Goal: Book appointment/travel/reservation

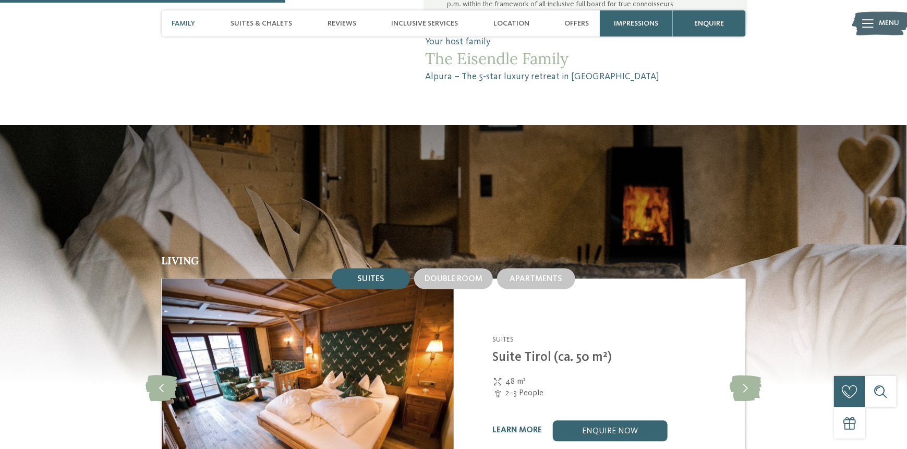
scroll to position [1096, 0]
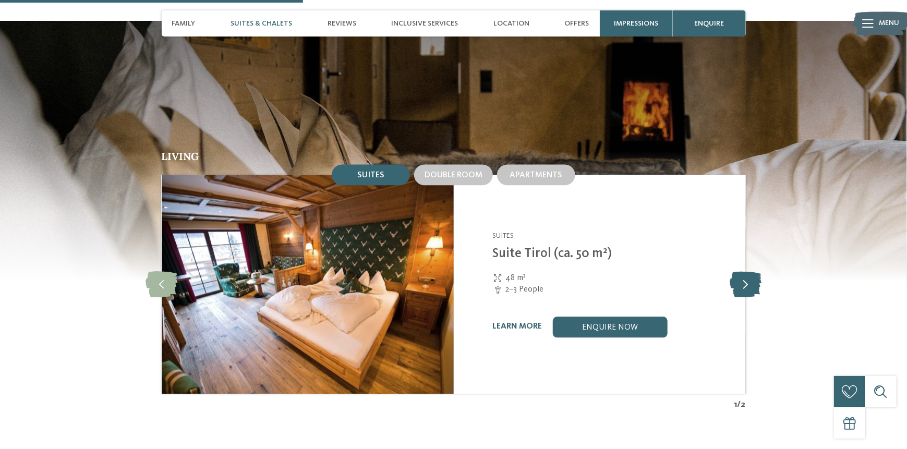
click at [752, 284] on icon at bounding box center [746, 284] width 32 height 26
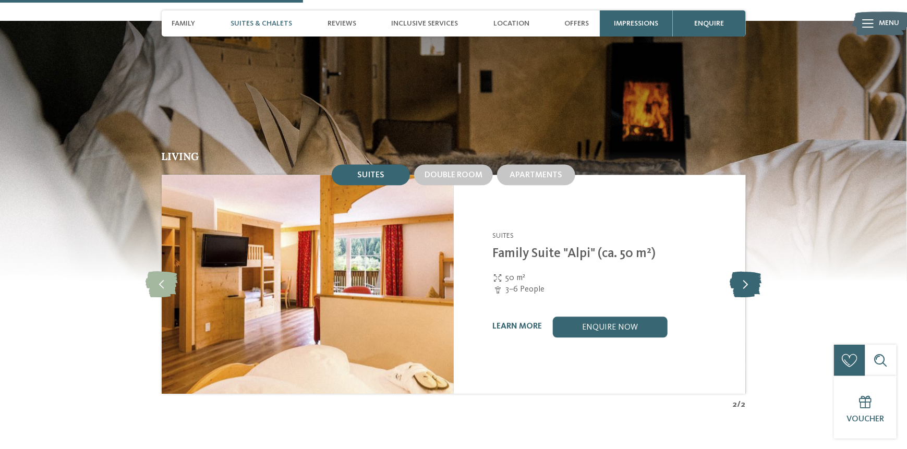
click at [751, 284] on icon at bounding box center [746, 284] width 32 height 26
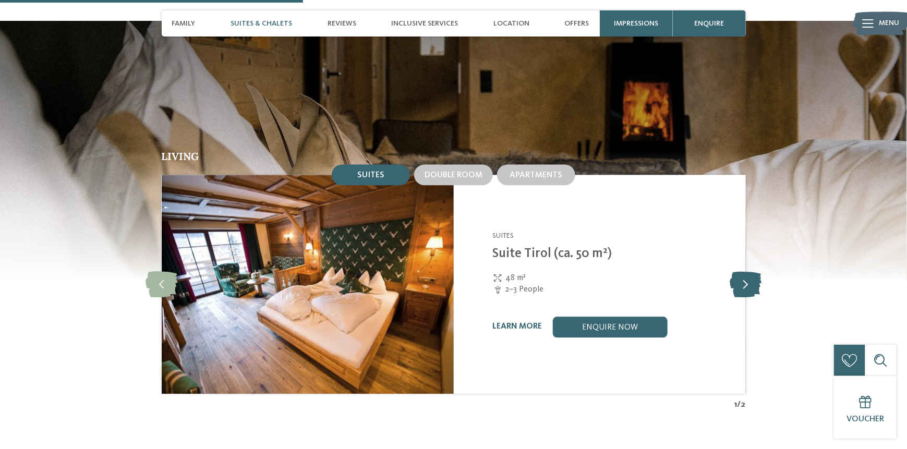
click at [752, 284] on icon at bounding box center [746, 284] width 32 height 26
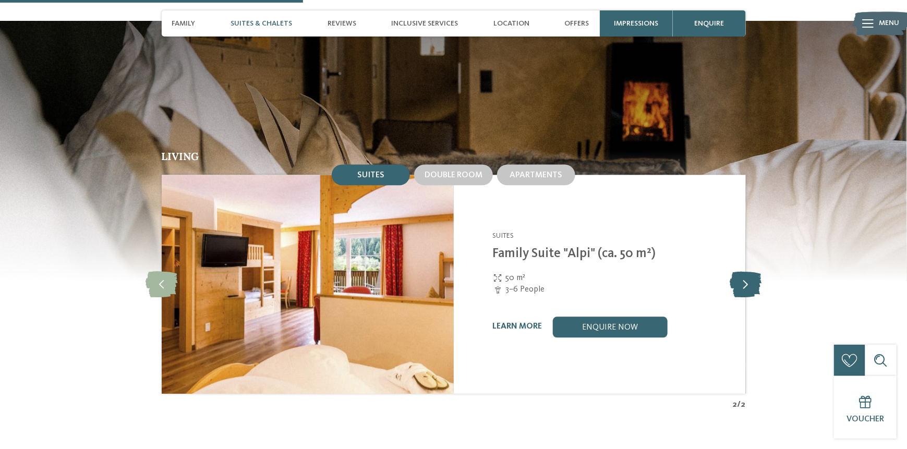
click at [752, 284] on icon at bounding box center [746, 284] width 32 height 26
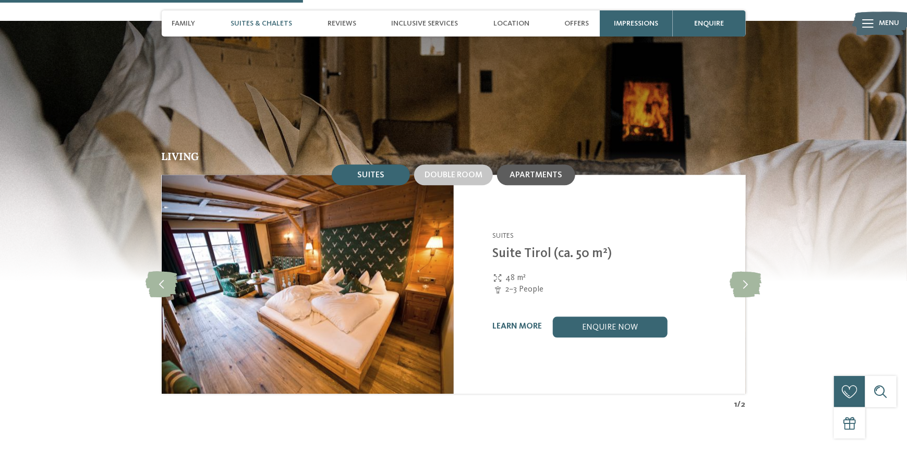
click at [520, 177] on span "Apartments" at bounding box center [536, 175] width 53 height 8
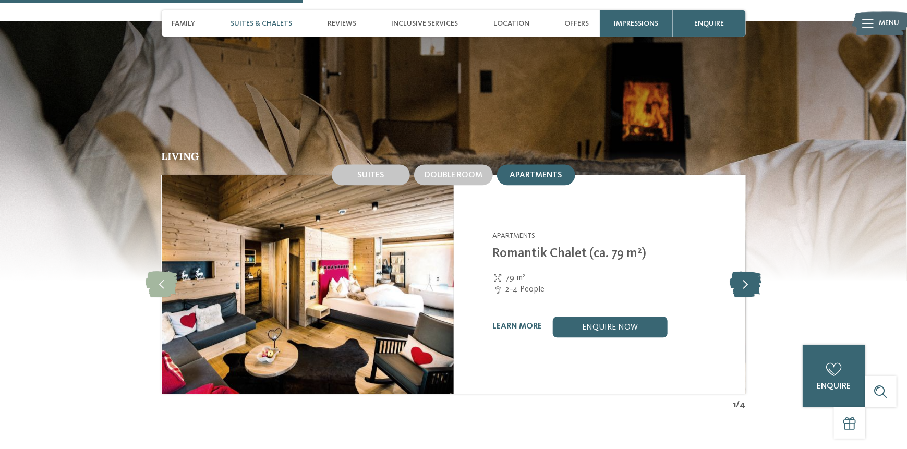
click at [745, 280] on icon at bounding box center [746, 284] width 32 height 26
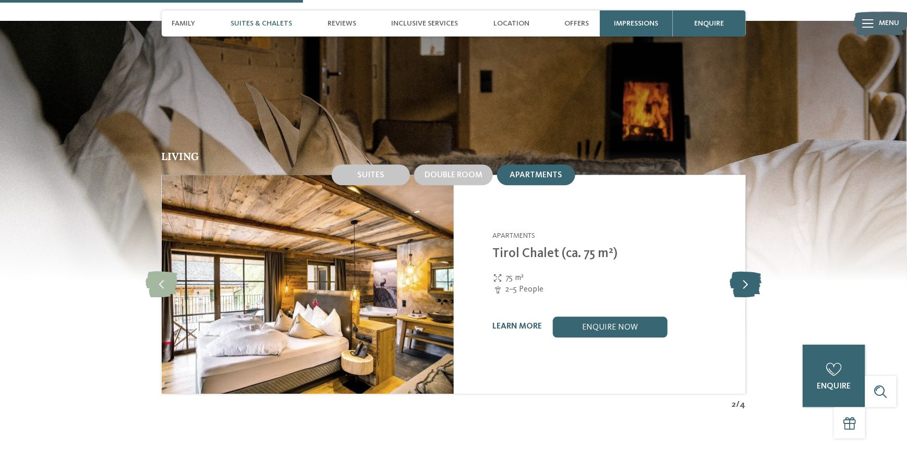
click at [746, 280] on icon at bounding box center [746, 284] width 32 height 26
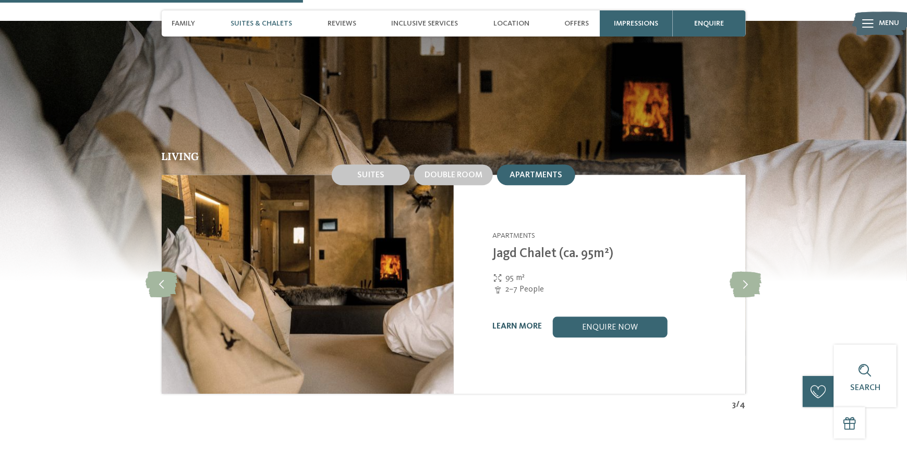
click at [511, 323] on link "learn more" at bounding box center [518, 326] width 50 height 8
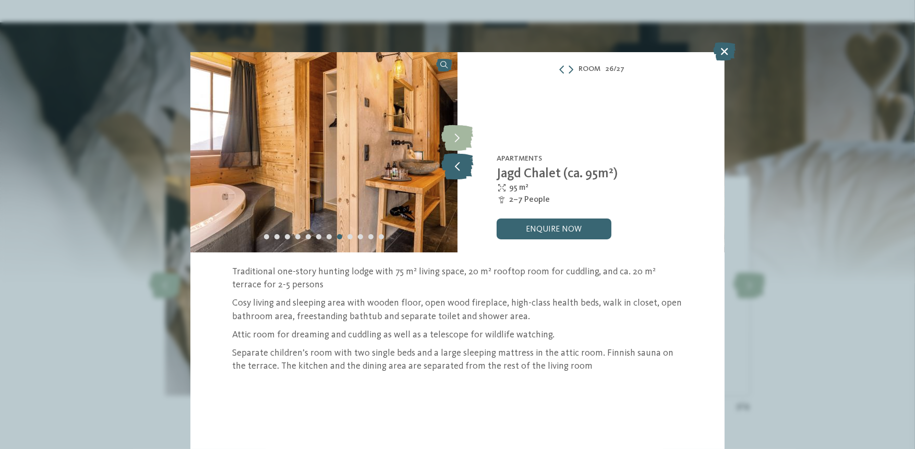
click at [449, 161] on icon at bounding box center [457, 166] width 32 height 26
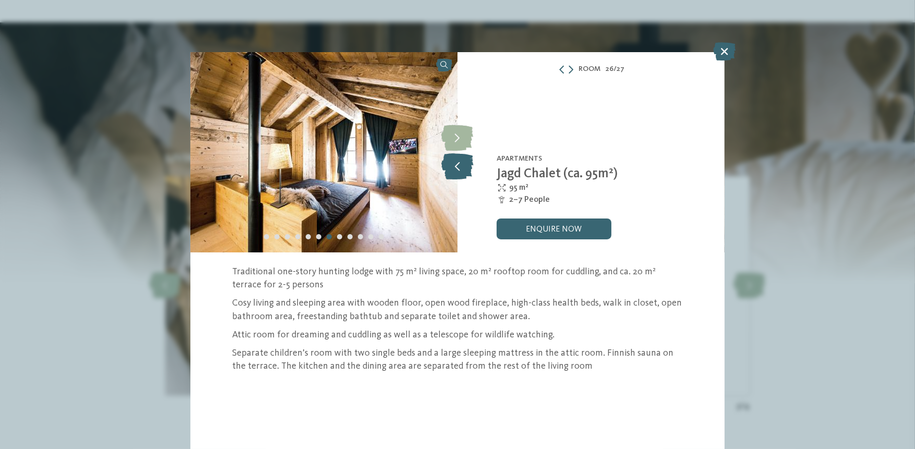
click at [449, 161] on icon at bounding box center [457, 166] width 32 height 26
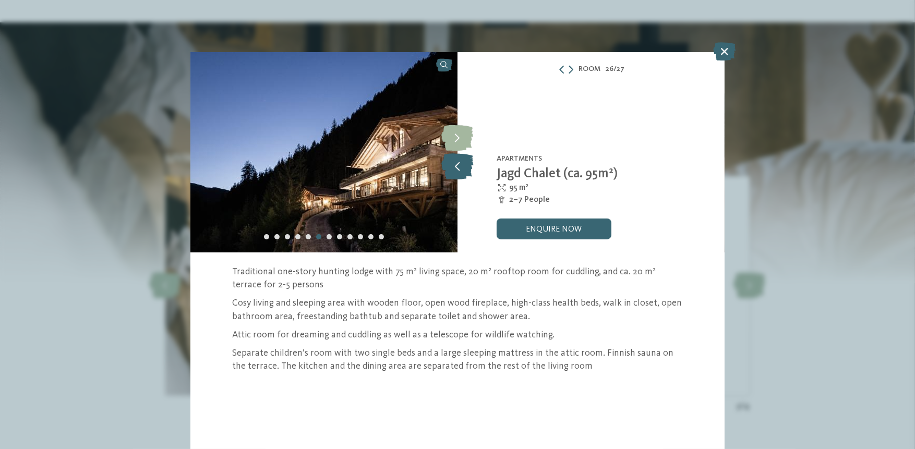
click at [449, 161] on icon at bounding box center [457, 166] width 32 height 26
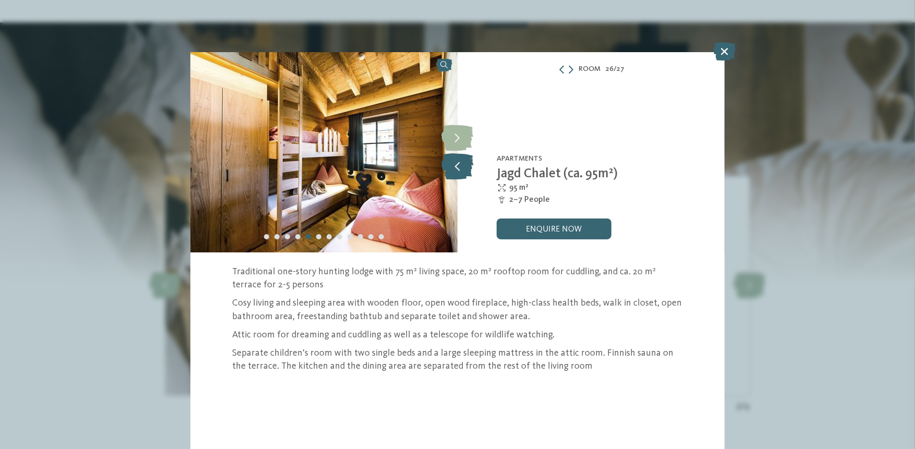
click at [450, 161] on icon at bounding box center [457, 166] width 32 height 26
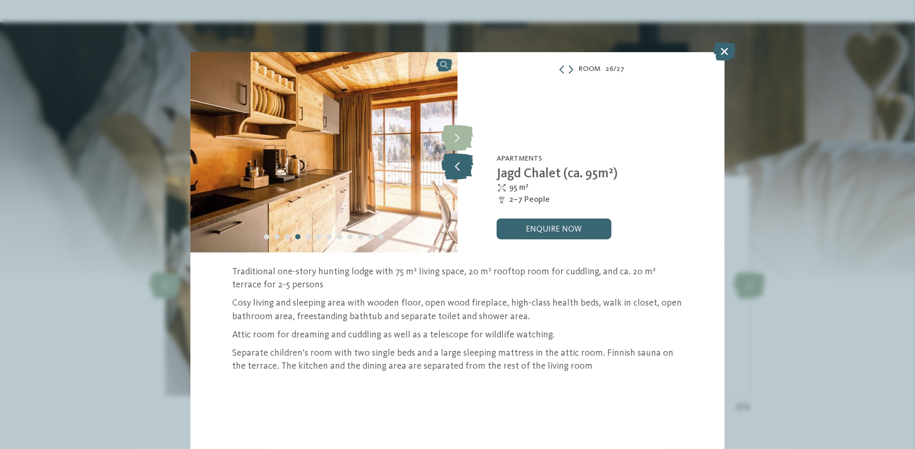
click at [450, 161] on icon at bounding box center [457, 166] width 32 height 26
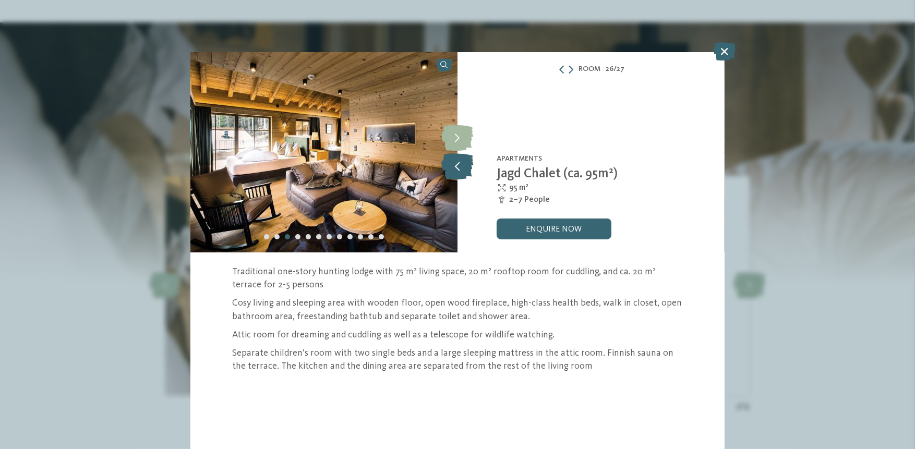
click at [458, 164] on icon at bounding box center [457, 166] width 32 height 26
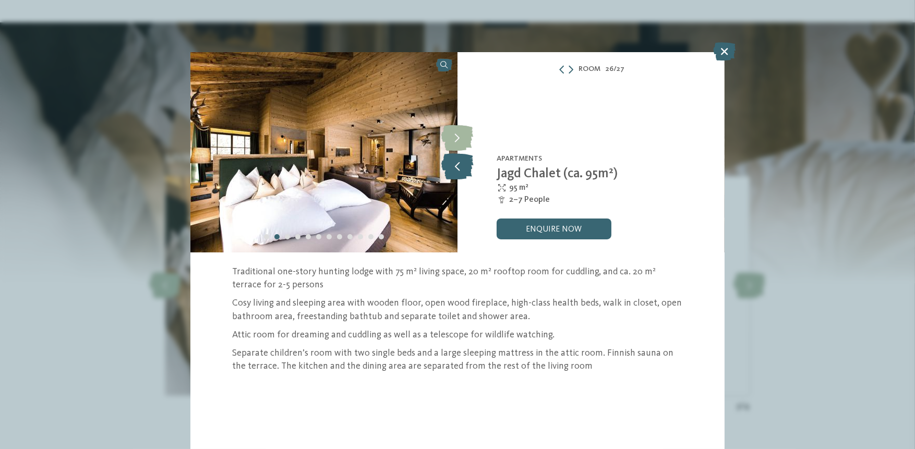
click at [458, 164] on icon at bounding box center [457, 166] width 32 height 26
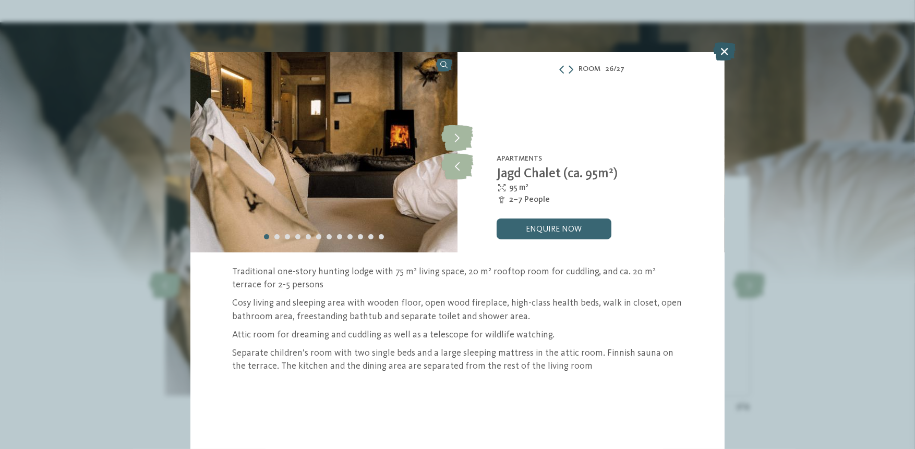
click at [715, 53] on icon at bounding box center [725, 52] width 22 height 18
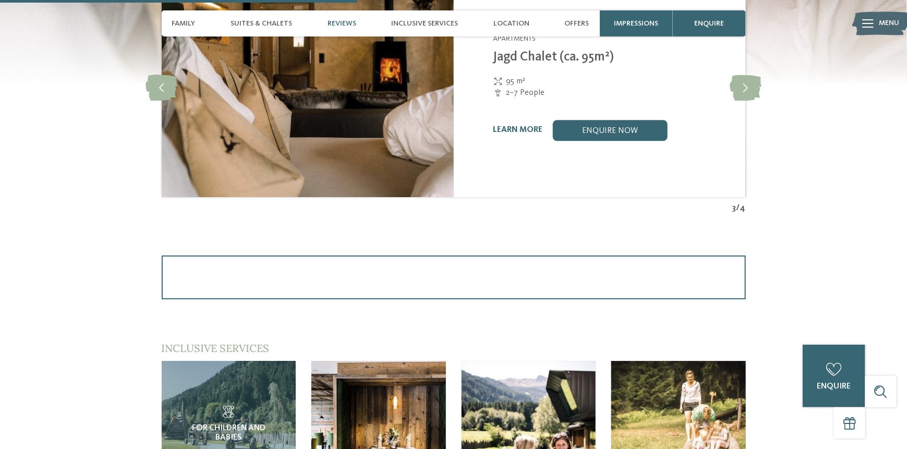
scroll to position [1304, 0]
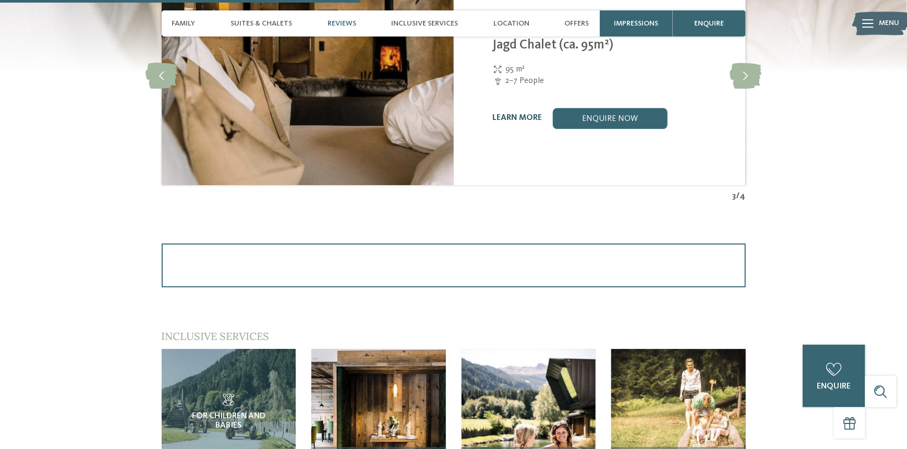
click at [529, 114] on link "learn more" at bounding box center [518, 118] width 50 height 8
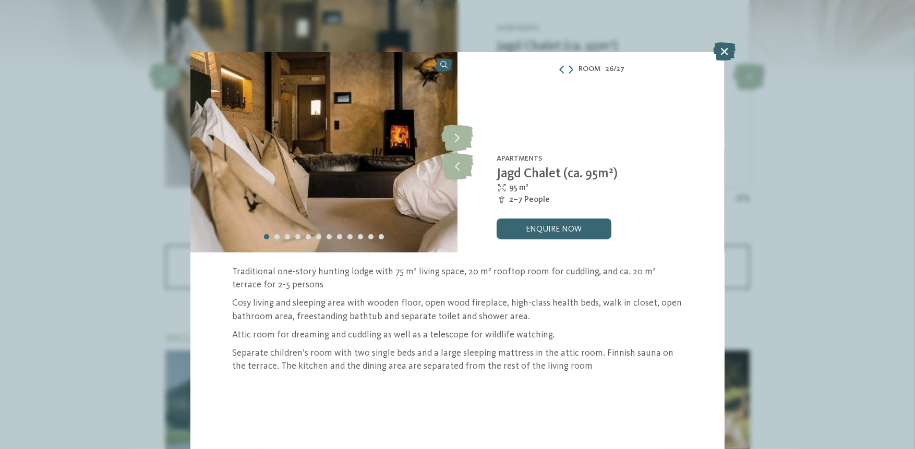
drag, startPoint x: 724, startPoint y: 43, endPoint x: 741, endPoint y: 102, distance: 61.1
click at [724, 43] on icon at bounding box center [725, 52] width 22 height 18
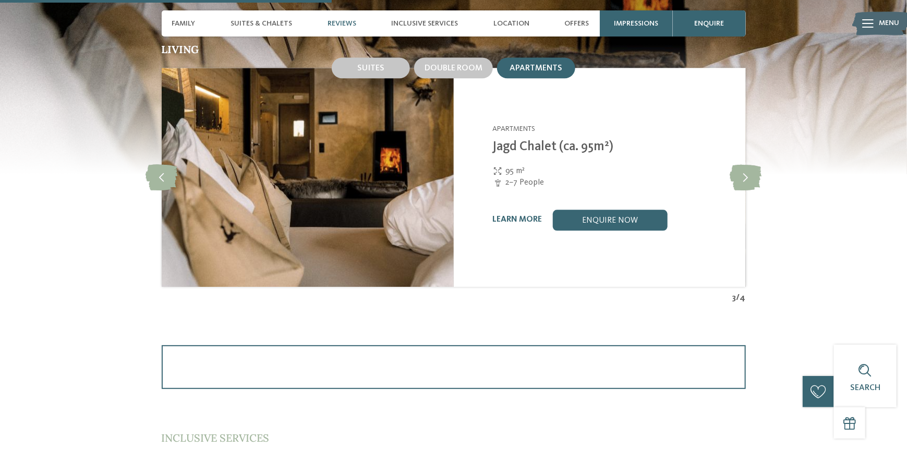
scroll to position [1200, 0]
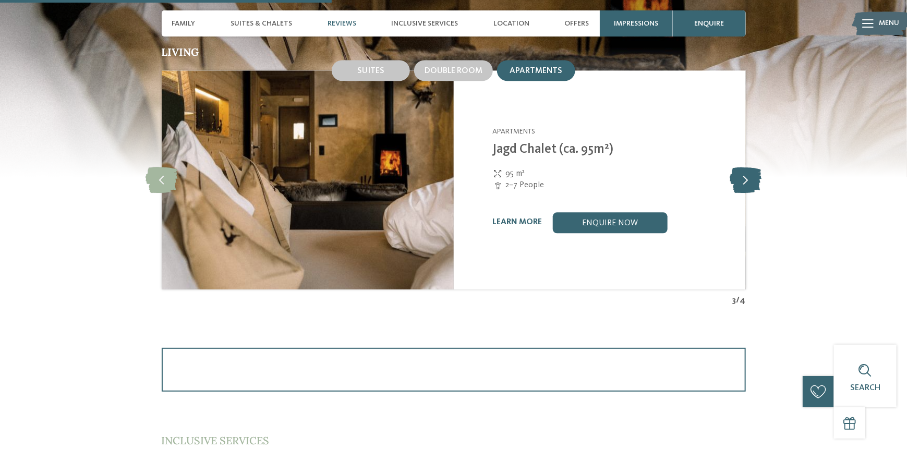
click at [744, 177] on icon at bounding box center [746, 180] width 32 height 26
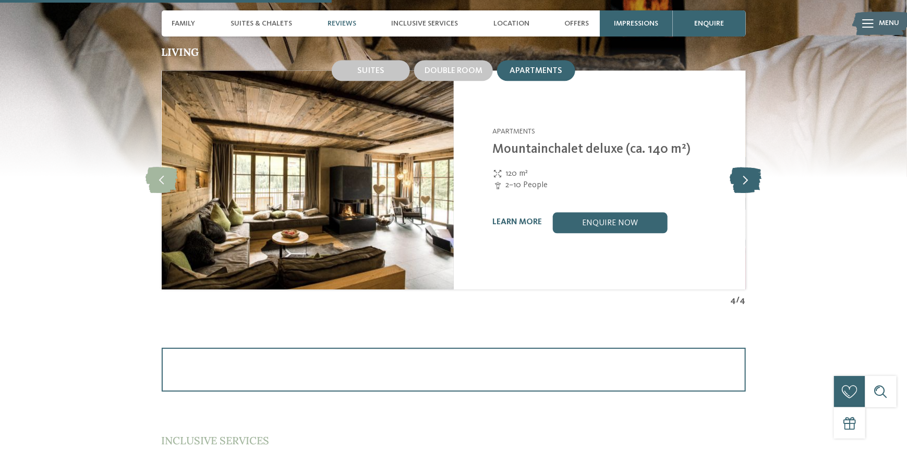
click at [744, 177] on icon at bounding box center [746, 180] width 32 height 26
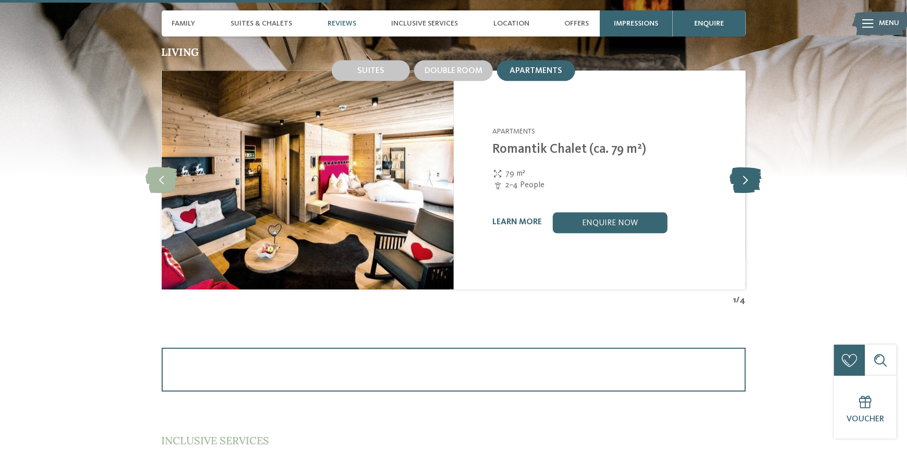
click at [744, 177] on icon at bounding box center [746, 180] width 32 height 26
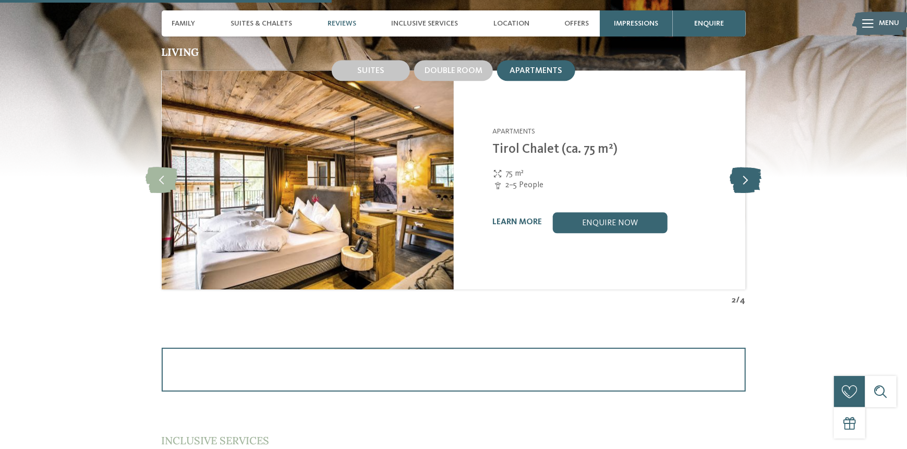
click at [744, 177] on icon at bounding box center [746, 180] width 32 height 26
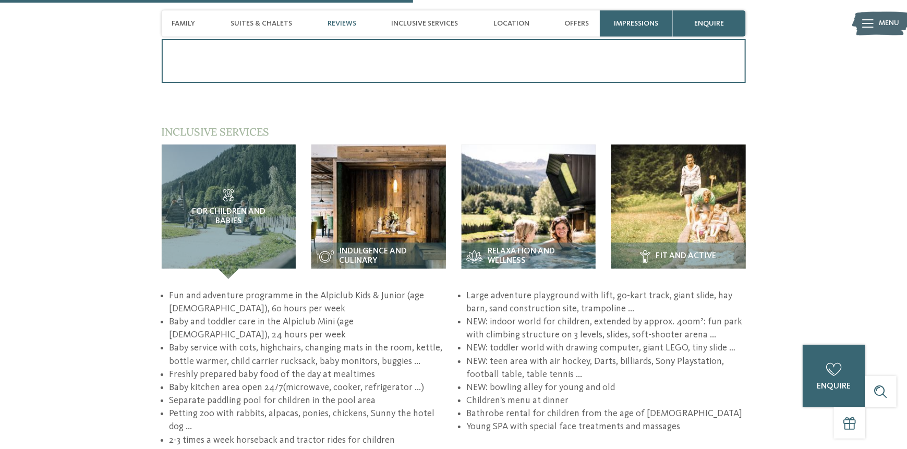
scroll to position [1565, 0]
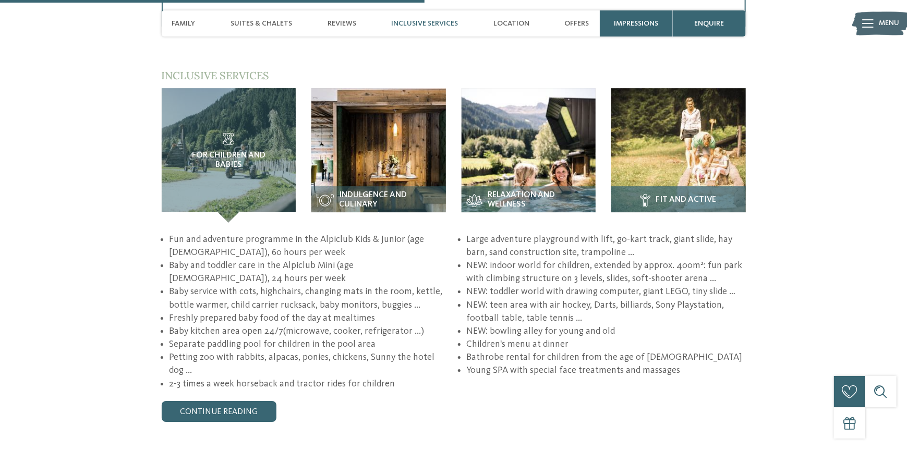
click at [708, 189] on div "Fit and active" at bounding box center [679, 204] width 135 height 37
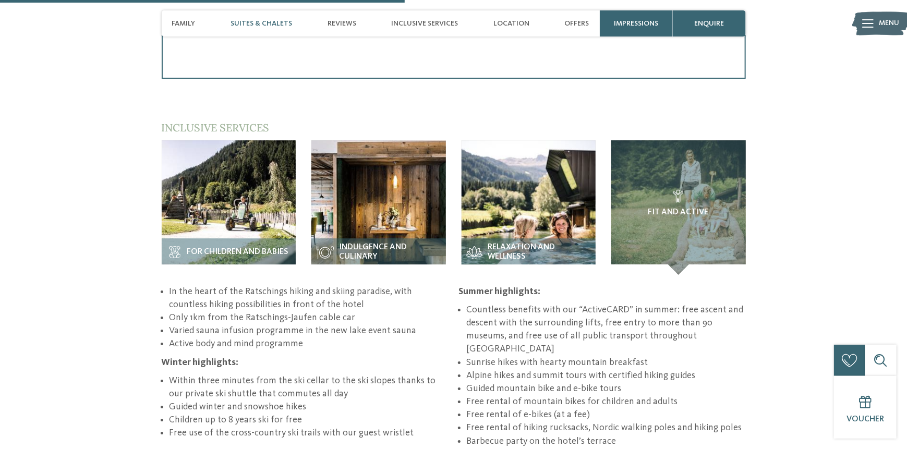
scroll to position [1200, 0]
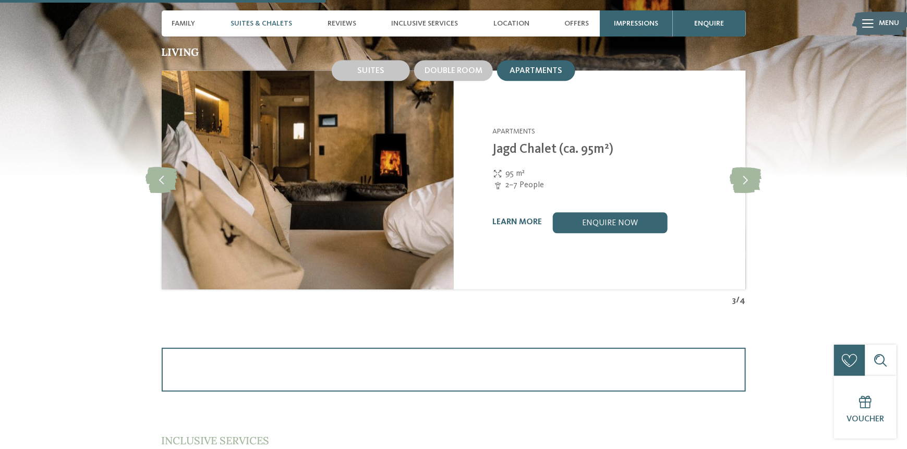
drag, startPoint x: 608, startPoint y: 220, endPoint x: 681, endPoint y: 224, distance: 73.2
click at [609, 220] on link "enquire now" at bounding box center [610, 222] width 115 height 21
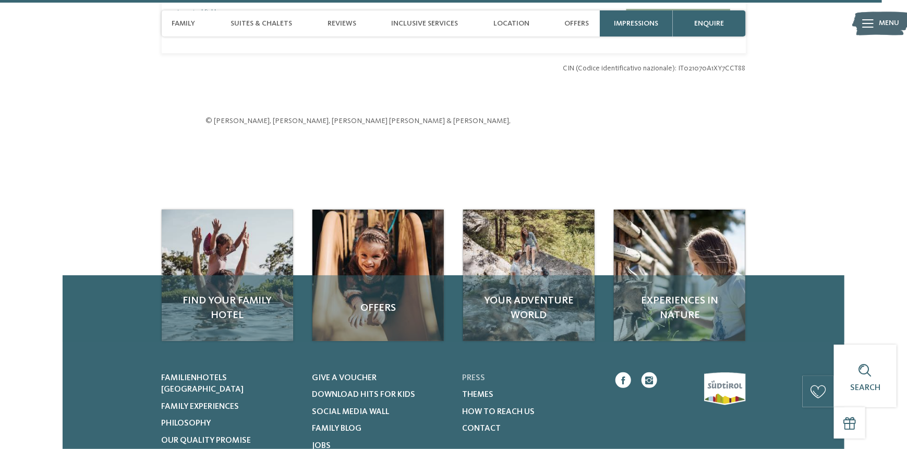
scroll to position [3159, 0]
